Goal: Task Accomplishment & Management: Manage account settings

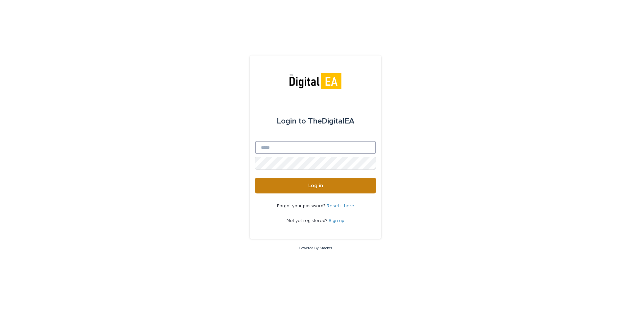
type input "**********"
click at [283, 181] on button "Log in" at bounding box center [315, 186] width 121 height 16
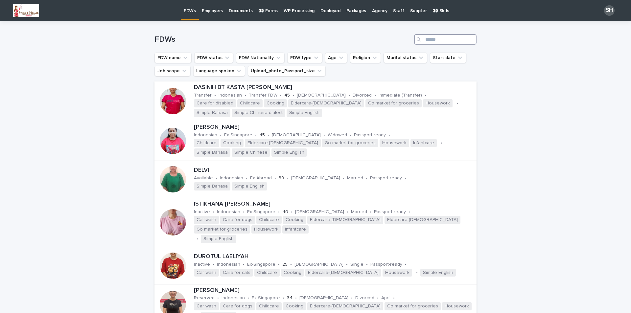
click at [432, 40] on input "Search" at bounding box center [445, 39] width 62 height 11
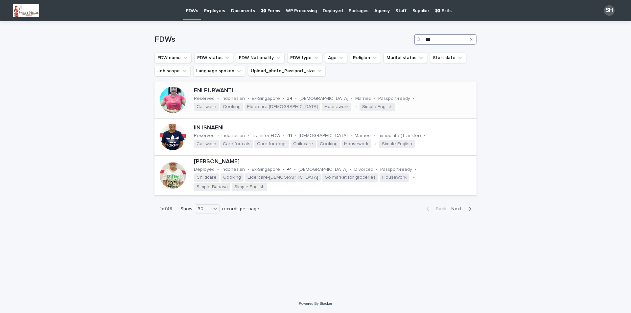
type input "***"
click at [219, 87] on div "ENI PURWANTI" at bounding box center [334, 90] width 280 height 9
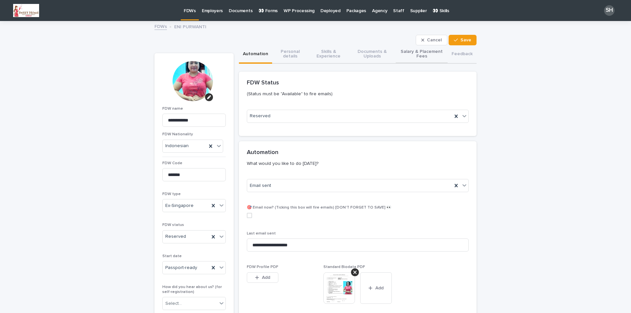
click at [421, 53] on button "Salary & Placement Fees" at bounding box center [421, 54] width 52 height 18
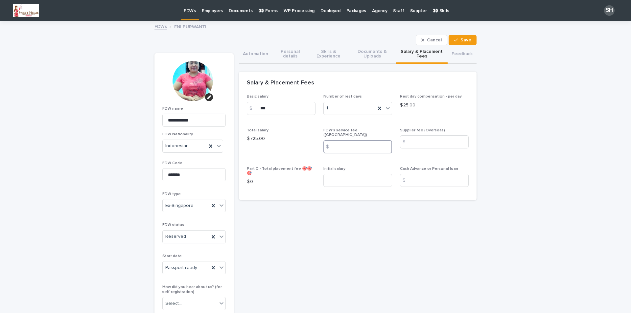
click at [346, 144] on input at bounding box center [357, 146] width 69 height 13
type input "****"
click at [428, 142] on input at bounding box center [434, 141] width 69 height 13
type input "***"
click at [466, 43] on button "Save" at bounding box center [462, 40] width 28 height 11
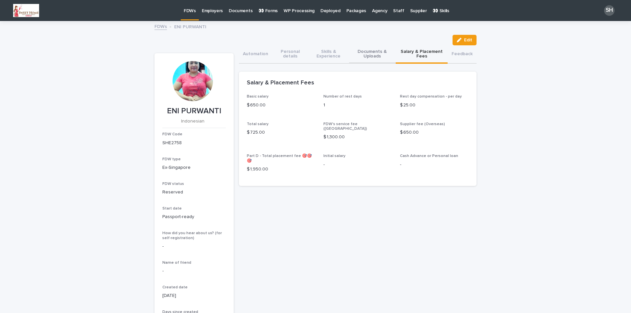
click at [383, 57] on button "Documents & Uploads" at bounding box center [372, 54] width 47 height 18
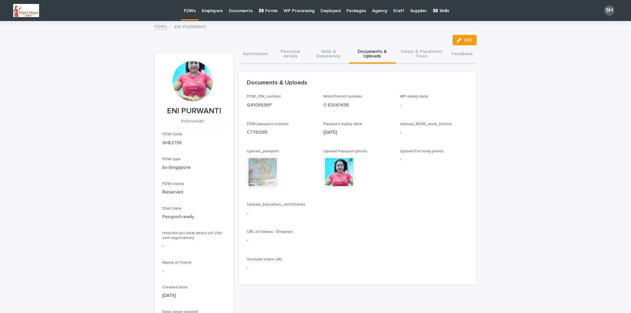
click at [328, 44] on div "Edit" at bounding box center [315, 40] width 322 height 11
click at [318, 64] on div "Can't display tree at index 0 Can't display tree at index 1 Can't display tree …" at bounding box center [357, 177] width 237 height 226
drag, startPoint x: 317, startPoint y: 54, endPoint x: 223, endPoint y: 22, distance: 98.9
click at [315, 54] on button "Skills & Experience" at bounding box center [328, 54] width 41 height 18
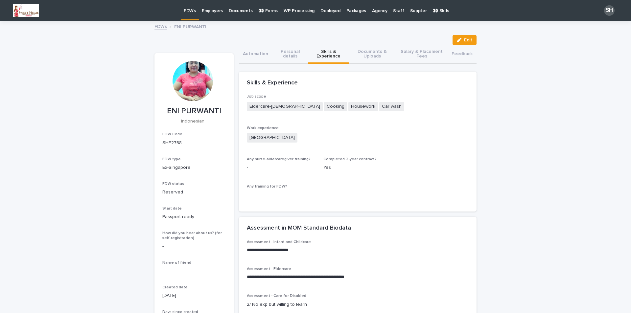
click at [213, 9] on p "Employers" at bounding box center [212, 7] width 21 height 14
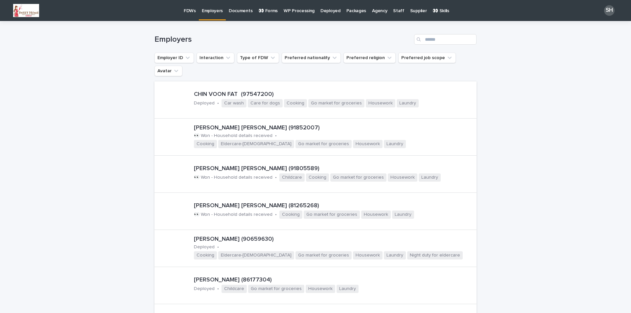
click at [185, 10] on p "FDWs" at bounding box center [190, 7] width 12 height 14
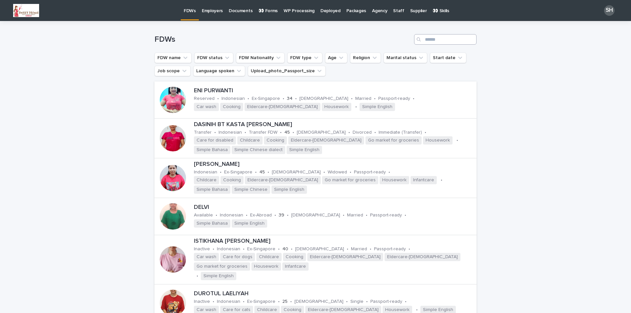
click at [433, 40] on div "FDWs" at bounding box center [315, 37] width 322 height 32
click at [433, 39] on input "Search" at bounding box center [445, 39] width 62 height 11
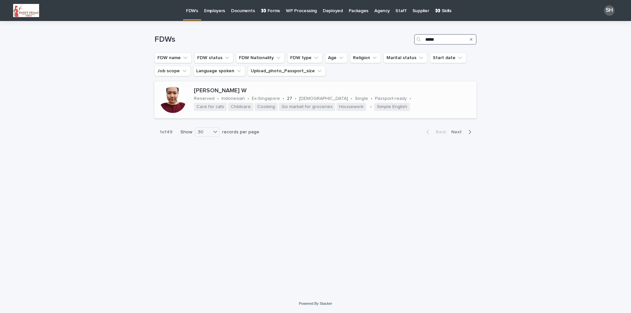
type input "*****"
click at [207, 87] on div "[PERSON_NAME] W" at bounding box center [334, 90] width 280 height 9
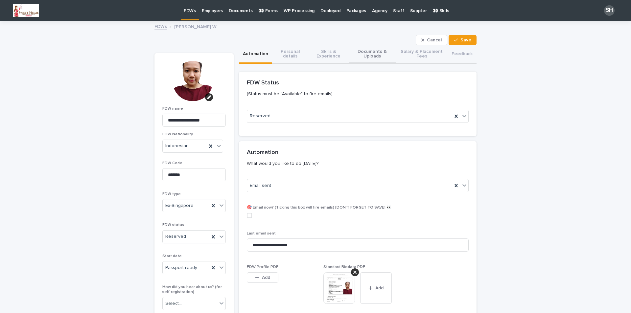
click at [371, 52] on button "Documents & Uploads" at bounding box center [372, 54] width 47 height 18
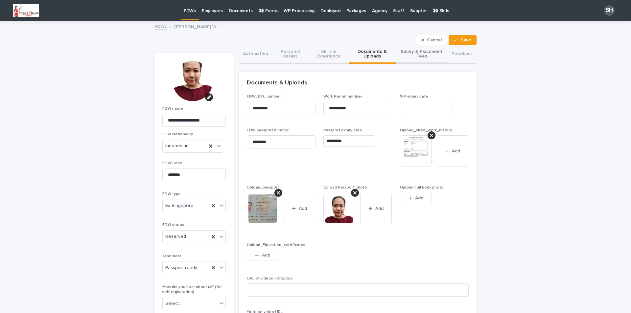
click at [410, 53] on button "Salary & Placement Fees" at bounding box center [421, 54] width 52 height 18
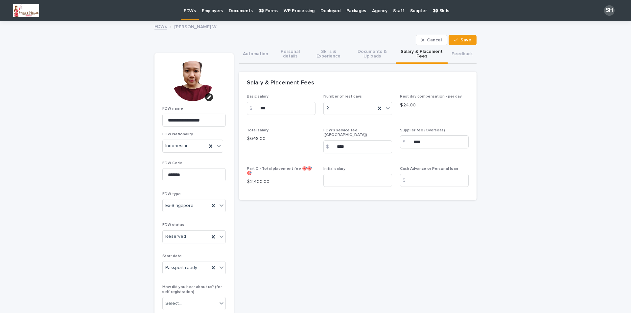
click at [410, 104] on p "$ 24.00" at bounding box center [434, 105] width 69 height 7
click at [412, 101] on div "$ 24.00" at bounding box center [434, 104] width 69 height 8
click at [406, 104] on p "$ 24.00" at bounding box center [434, 105] width 69 height 7
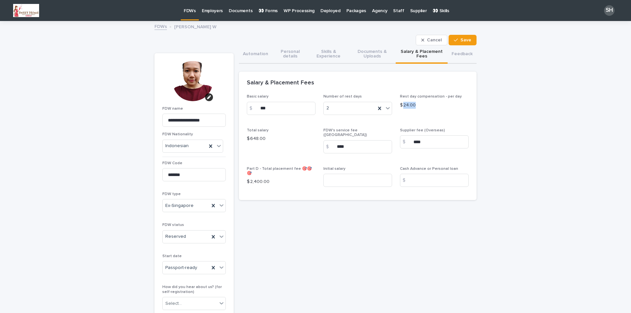
click at [406, 104] on p "$ 24.00" at bounding box center [434, 105] width 69 height 7
click at [400, 107] on p "$ 24.00" at bounding box center [434, 105] width 69 height 7
drag, startPoint x: 400, startPoint y: 105, endPoint x: 411, endPoint y: 105, distance: 11.2
click at [411, 105] on p "$ 24.00" at bounding box center [434, 105] width 69 height 7
click at [404, 105] on p "$ 24.00" at bounding box center [434, 105] width 69 height 7
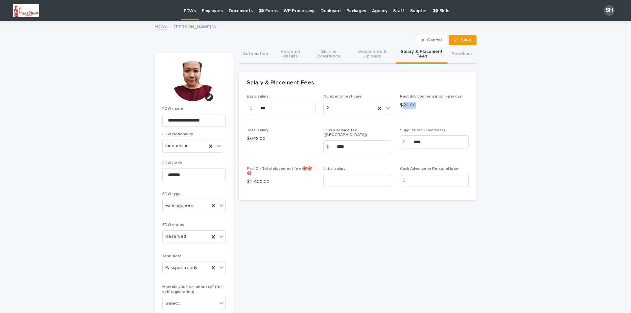
click at [404, 105] on p "$ 24.00" at bounding box center [434, 105] width 69 height 7
click at [400, 106] on p "$ 24.00" at bounding box center [434, 105] width 69 height 7
click at [413, 105] on p "$ 24.00" at bounding box center [434, 105] width 69 height 7
click at [407, 104] on p "$ 24.00" at bounding box center [434, 105] width 69 height 7
click at [404, 105] on p "$ 24.00" at bounding box center [434, 105] width 69 height 7
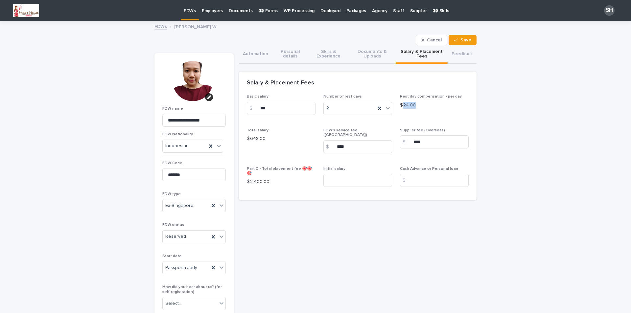
click at [404, 105] on p "$ 24.00" at bounding box center [434, 105] width 69 height 7
click at [462, 42] on span "Save" at bounding box center [465, 40] width 11 height 5
